Goal: Task Accomplishment & Management: Use online tool/utility

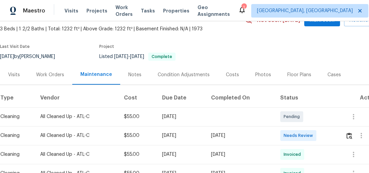
scroll to position [97, 0]
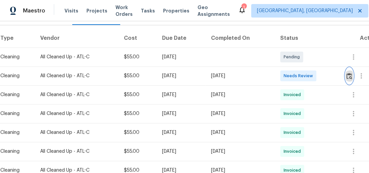
click at [352, 76] on img "button" at bounding box center [349, 76] width 6 height 6
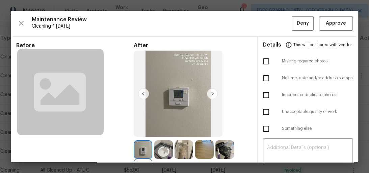
click at [209, 94] on img at bounding box center [212, 93] width 11 height 11
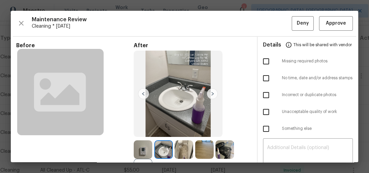
click at [209, 94] on img at bounding box center [212, 93] width 11 height 11
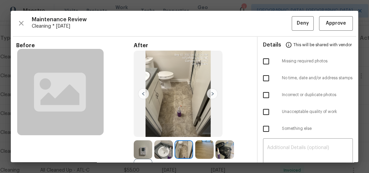
click at [209, 94] on img at bounding box center [212, 93] width 11 height 11
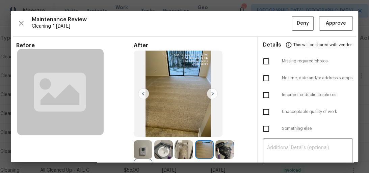
click at [209, 93] on img at bounding box center [212, 93] width 11 height 11
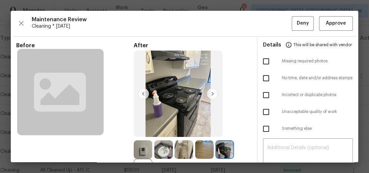
click at [209, 93] on img at bounding box center [212, 93] width 11 height 11
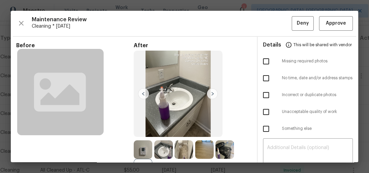
click at [209, 93] on img at bounding box center [212, 93] width 11 height 11
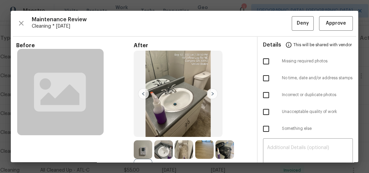
click at [209, 93] on img at bounding box center [212, 93] width 11 height 11
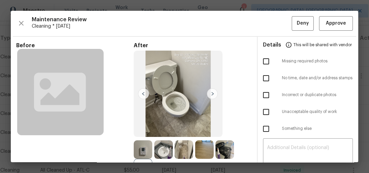
click at [209, 93] on img at bounding box center [212, 93] width 11 height 11
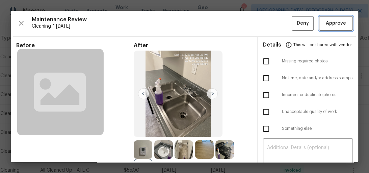
click at [341, 23] on span "Approve" at bounding box center [336, 23] width 20 height 8
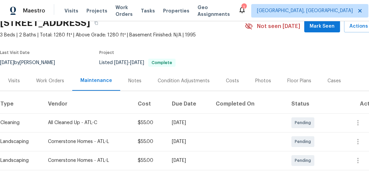
scroll to position [81, 0]
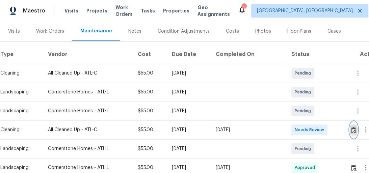
click at [354, 132] on img "button" at bounding box center [354, 130] width 6 height 6
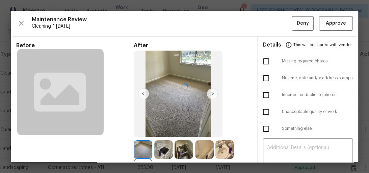
click at [346, 24] on div at bounding box center [184, 87] width 347 height 152
click at [335, 20] on span "Approve" at bounding box center [336, 23] width 20 height 8
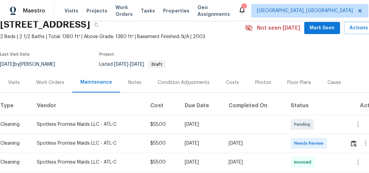
scroll to position [27, 0]
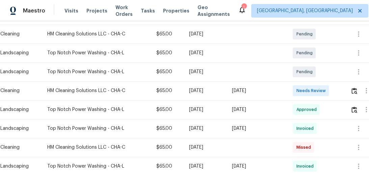
scroll to position [135, 0]
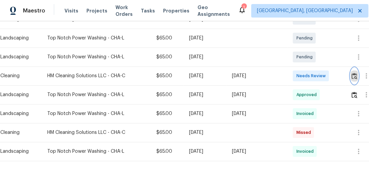
click at [354, 75] on img "button" at bounding box center [354, 76] width 6 height 6
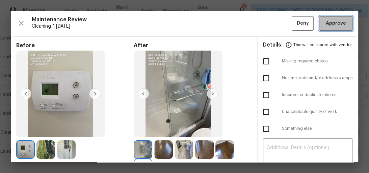
click at [330, 19] on button "Approve" at bounding box center [336, 23] width 34 height 15
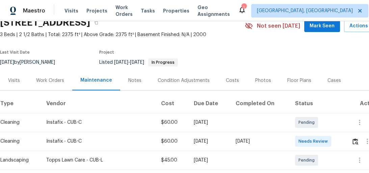
scroll to position [81, 0]
